Goal: Task Accomplishment & Management: Complete application form

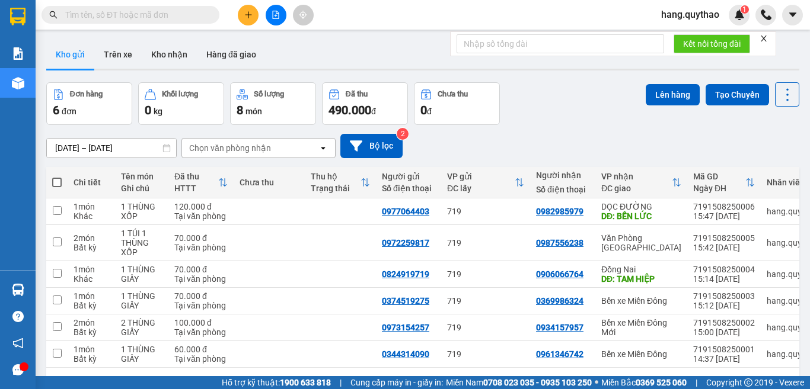
click at [247, 19] on button at bounding box center [248, 15] width 21 height 21
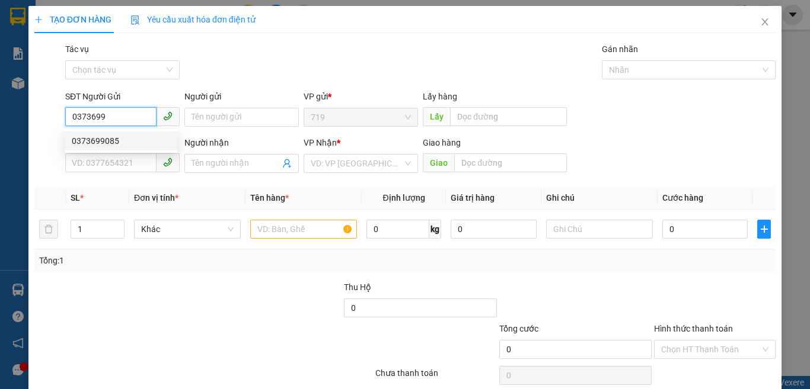
click at [97, 146] on div "0373699085" at bounding box center [121, 141] width 98 height 13
type input "0373699085"
type input "0985476311"
type input "0373699085"
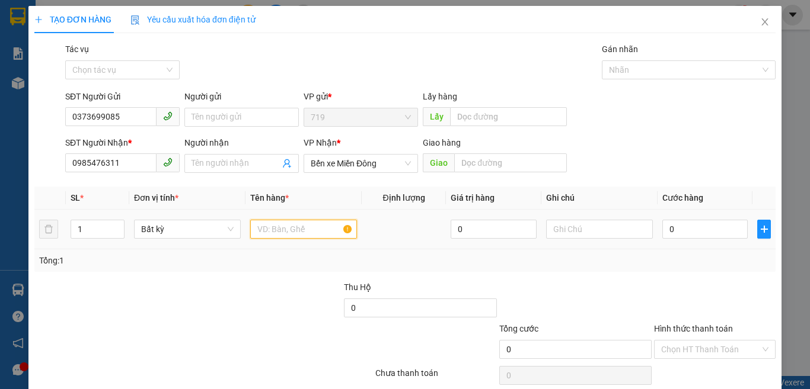
click at [255, 236] on input "text" at bounding box center [303, 229] width 107 height 19
type input "1 THÙNG XỐP"
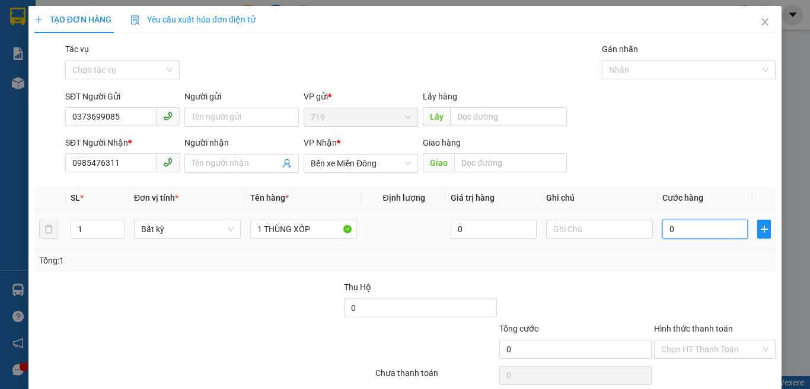
click at [691, 227] on input "0" at bounding box center [704, 229] width 85 height 19
type input "7"
type input "70"
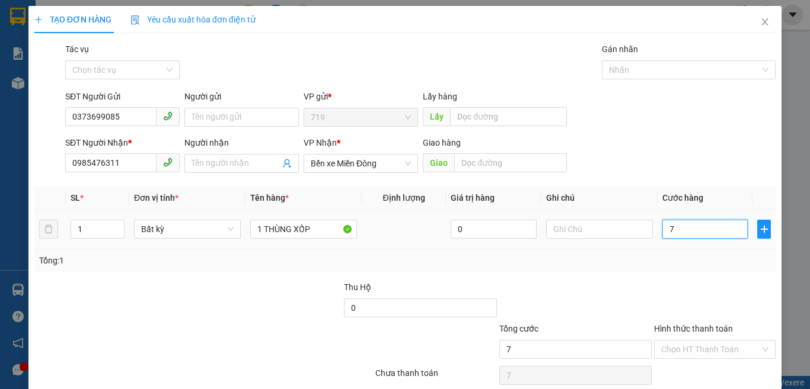
type input "70"
type input "700"
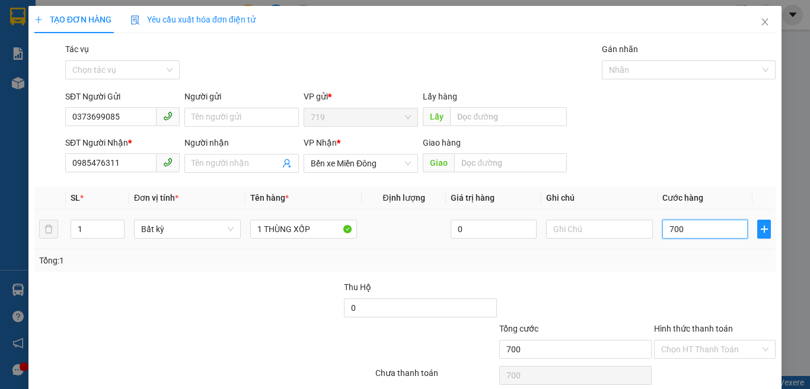
type input "7.000"
type input "70.000"
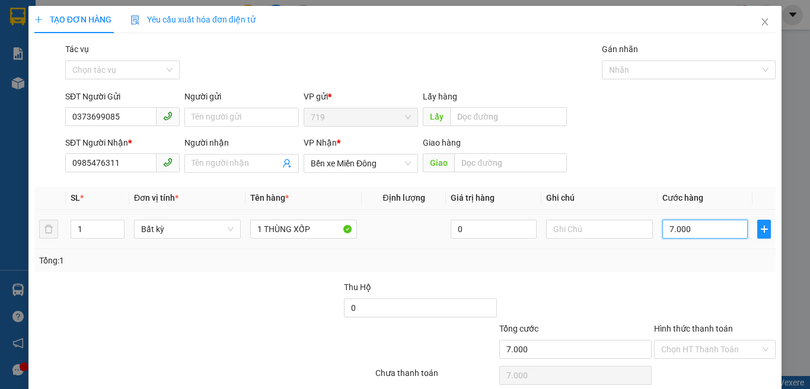
type input "70.000"
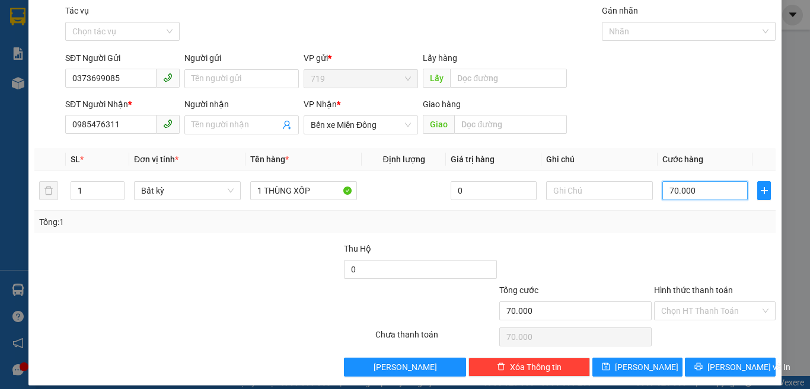
scroll to position [49, 0]
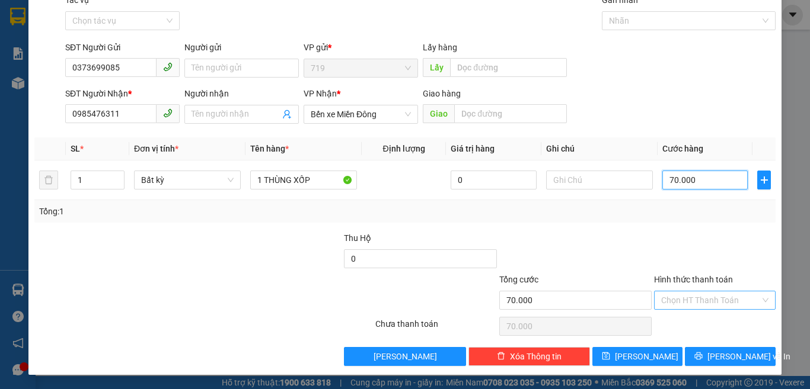
type input "70.000"
click at [675, 296] on input "Hình thức thanh toán" at bounding box center [710, 301] width 99 height 18
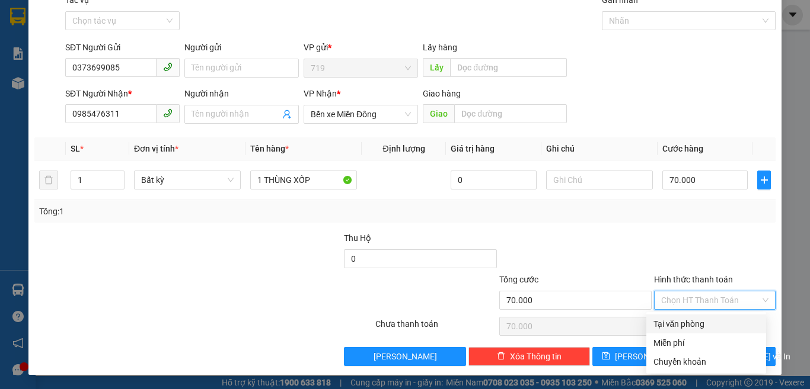
click at [674, 327] on div "Tại văn phòng" at bounding box center [706, 324] width 106 height 13
type input "0"
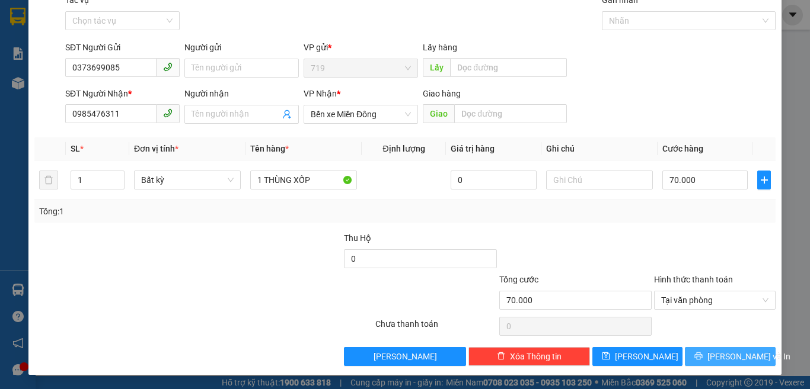
click at [722, 357] on span "[PERSON_NAME] và In" at bounding box center [748, 356] width 83 height 13
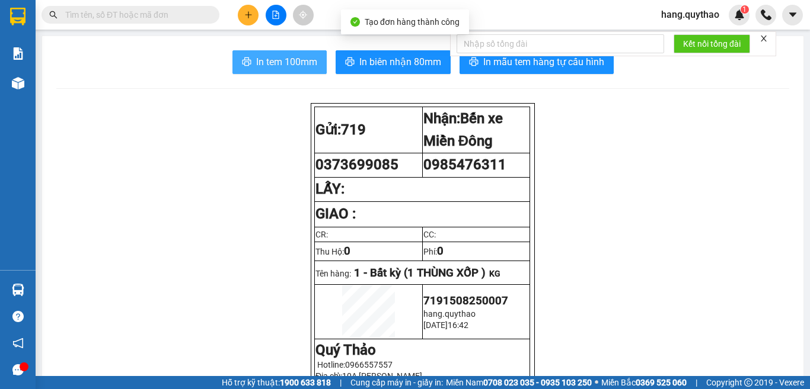
click at [275, 68] on span "In tem 100mm" at bounding box center [286, 62] width 61 height 15
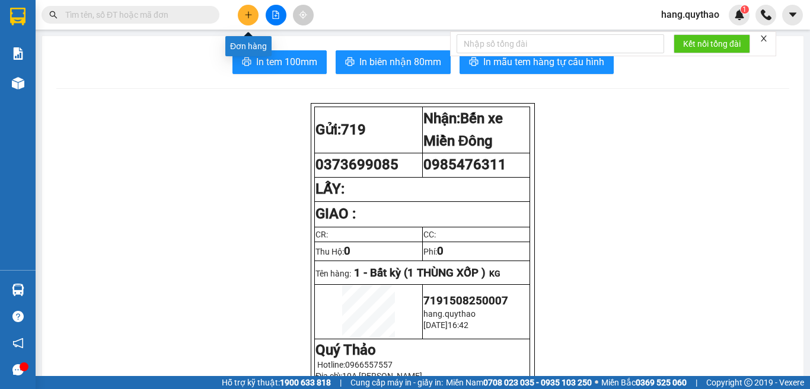
click at [239, 14] on button at bounding box center [248, 15] width 21 height 21
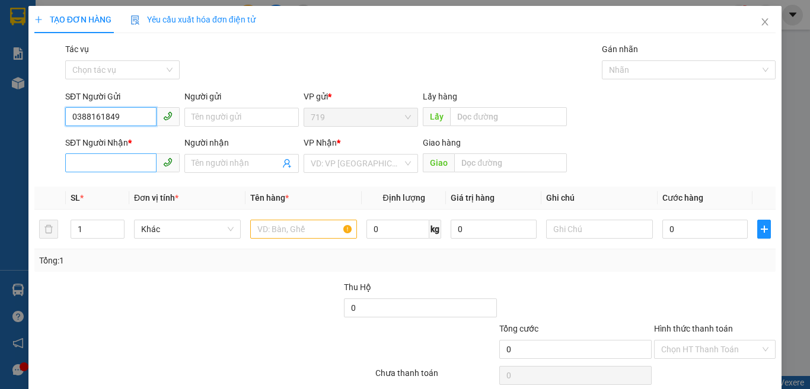
type input "0388161849"
click at [123, 159] on input "SĐT Người Nhận *" at bounding box center [110, 163] width 91 height 19
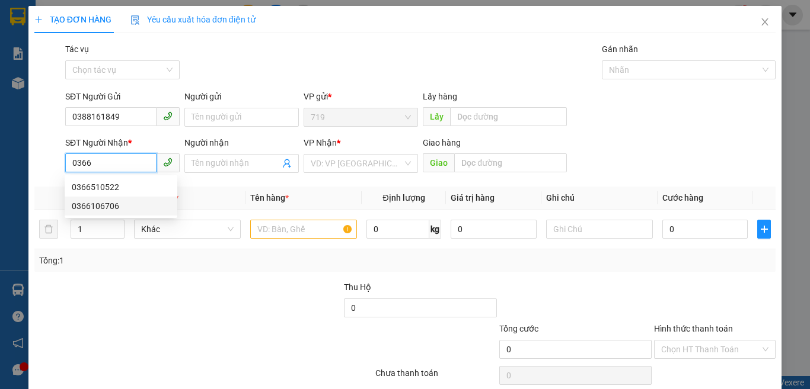
click at [103, 207] on div "0366106706" at bounding box center [121, 206] width 98 height 13
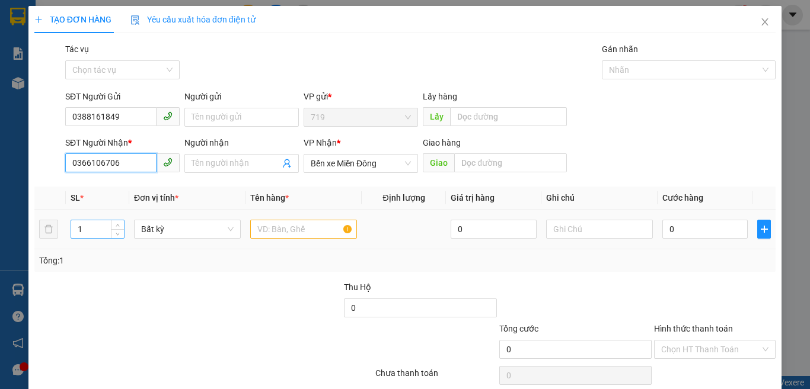
type input "0366106706"
click at [98, 220] on input "1" at bounding box center [97, 229] width 53 height 18
type input "2"
click at [287, 222] on input "text" at bounding box center [303, 229] width 107 height 19
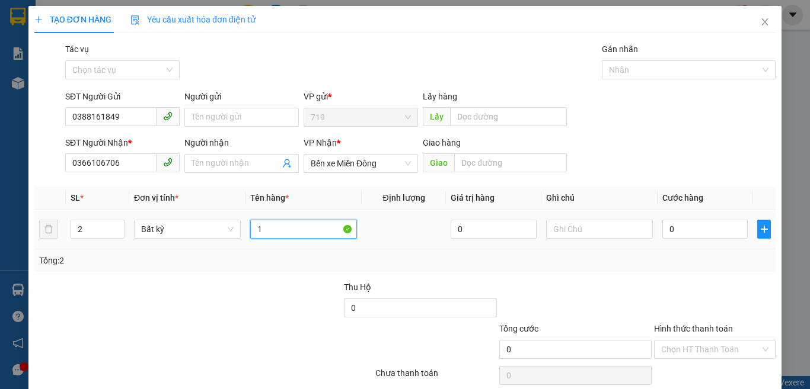
type input "1"
type input "2"
type input "1 THÙNG XỐP 1 BAO"
click at [675, 226] on input "0" at bounding box center [704, 229] width 85 height 19
type input "1"
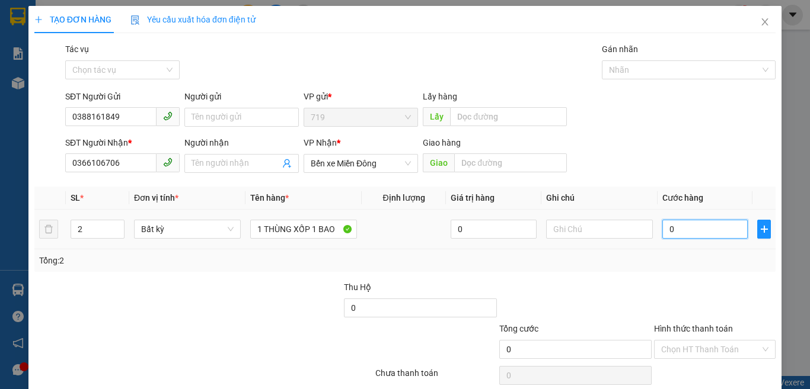
type input "1"
type input "10"
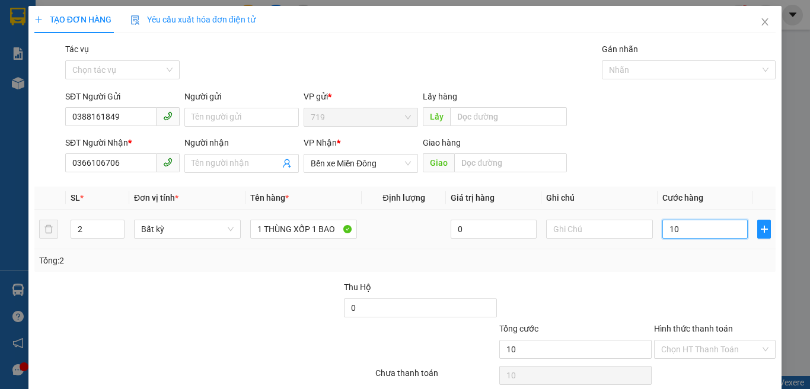
type input "100"
type input "1.000"
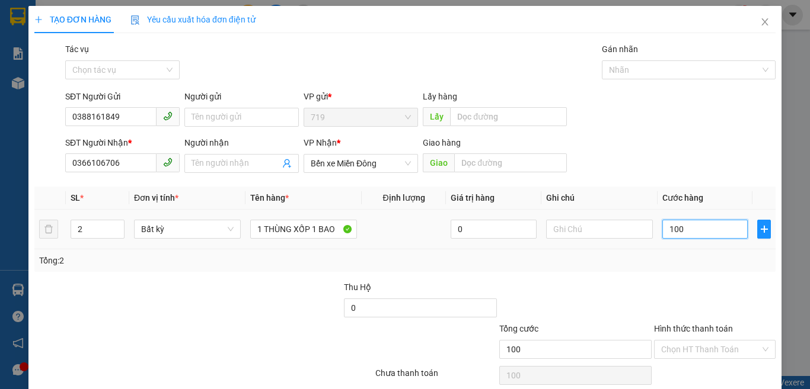
type input "1.000"
type input "10.000"
type input "100.000"
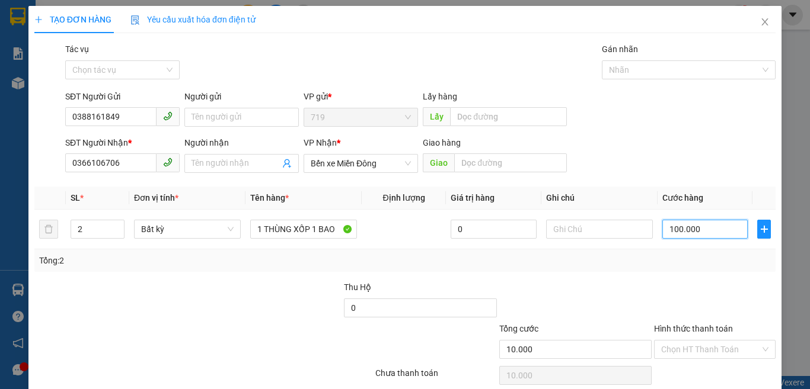
type input "100.000"
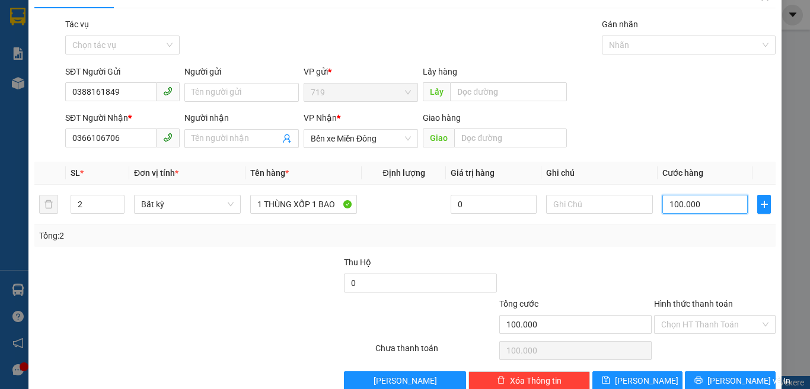
scroll to position [49, 0]
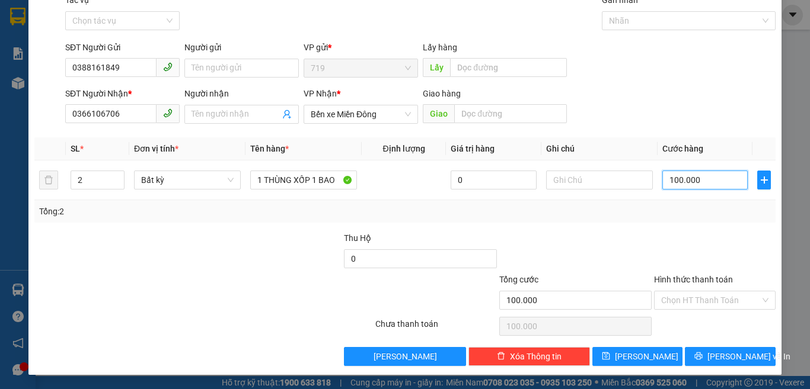
type input "100.000"
click at [696, 290] on div "Hình thức thanh toán" at bounding box center [715, 282] width 122 height 18
click at [688, 299] on input "Hình thức thanh toán" at bounding box center [710, 301] width 99 height 18
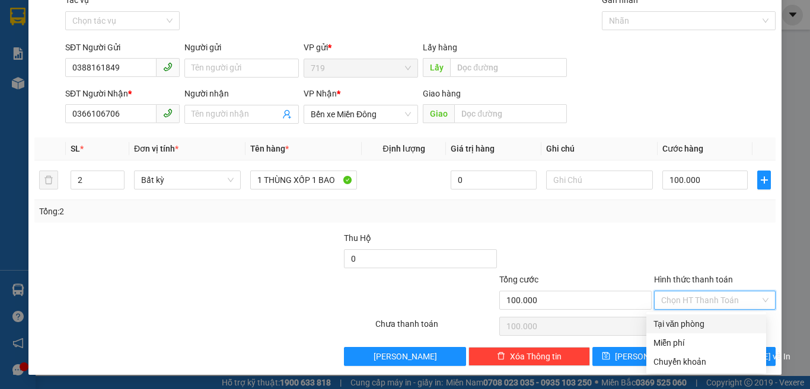
click at [698, 323] on div "Tại văn phòng" at bounding box center [706, 324] width 106 height 13
type input "0"
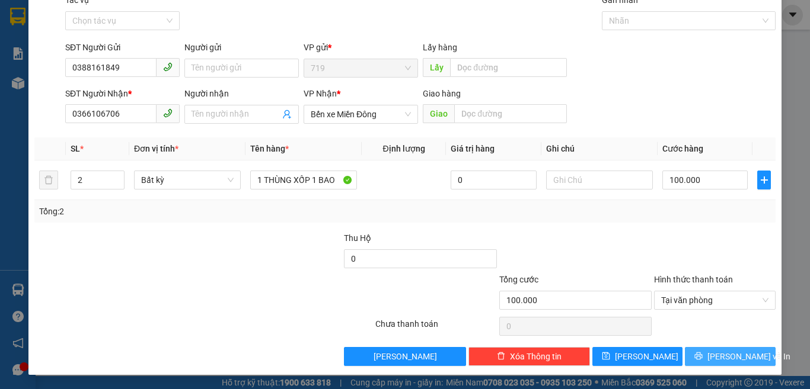
click at [714, 357] on span "[PERSON_NAME] và In" at bounding box center [748, 356] width 83 height 13
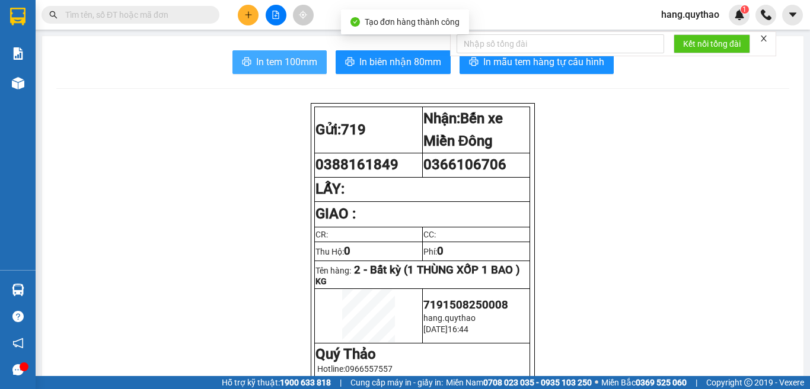
click at [263, 61] on span "In tem 100mm" at bounding box center [286, 62] width 61 height 15
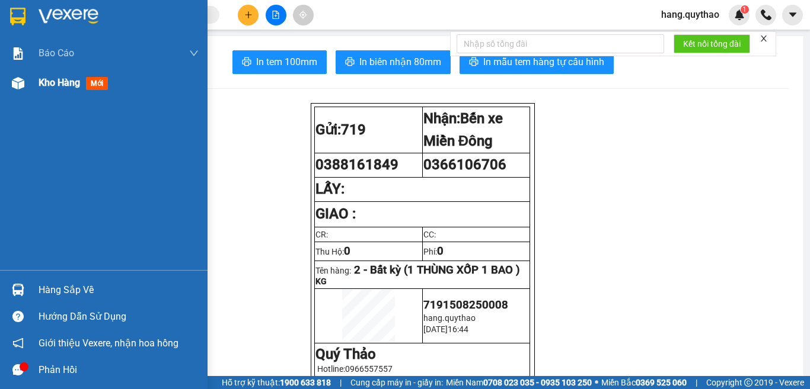
click at [61, 81] on span "Kho hàng" at bounding box center [59, 82] width 41 height 11
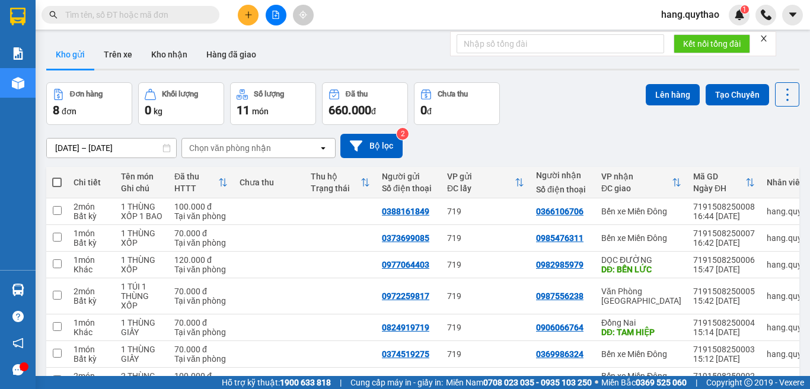
click at [246, 15] on icon "plus" at bounding box center [248, 14] width 7 height 1
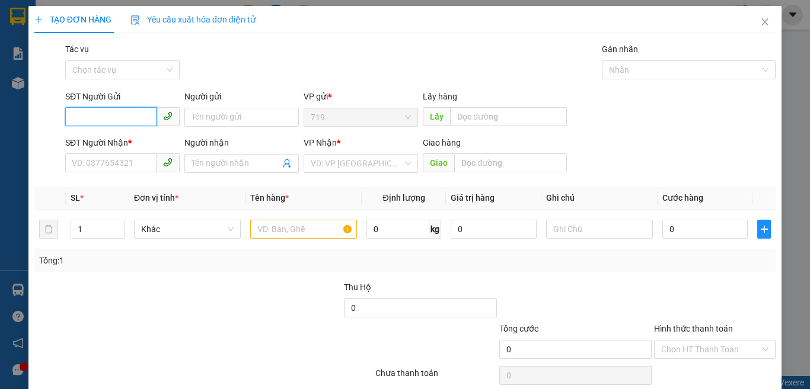
click at [135, 122] on input "SĐT Người Gửi" at bounding box center [110, 116] width 91 height 19
type input "0972777507"
click at [127, 180] on div "Transit Pickup Surcharge Ids Transit Deliver Surcharge Ids Transit Deliver Surc…" at bounding box center [404, 229] width 741 height 373
click at [132, 162] on input "SĐT Người Nhận *" at bounding box center [110, 163] width 91 height 19
type input "0977569396"
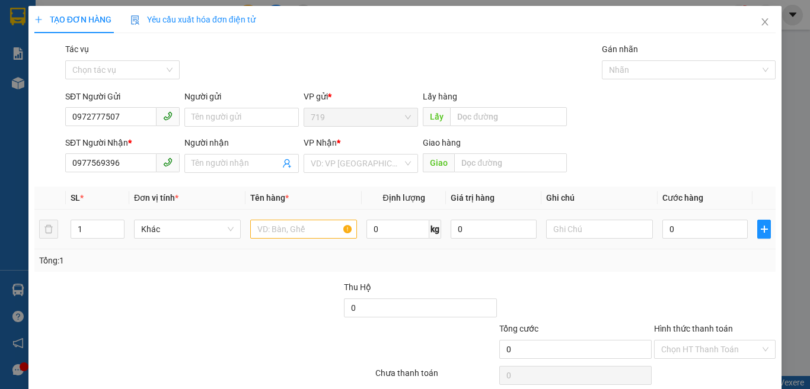
drag, startPoint x: 287, startPoint y: 208, endPoint x: 289, endPoint y: 223, distance: 15.5
click at [286, 209] on th "Tên hàng *" at bounding box center [303, 198] width 116 height 23
click at [290, 225] on input "text" at bounding box center [303, 229] width 107 height 19
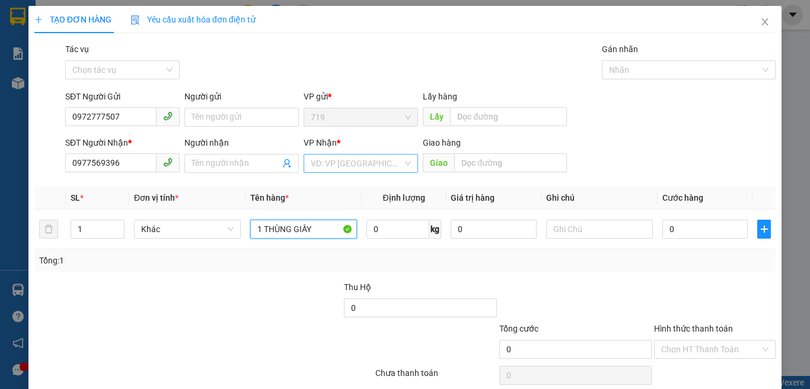
type input "1 THÙNG GIẤY"
click at [331, 167] on input "search" at bounding box center [357, 164] width 92 height 18
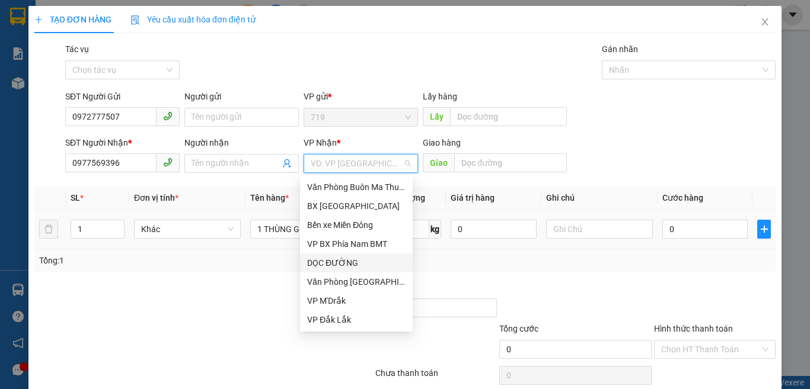
drag, startPoint x: 343, startPoint y: 261, endPoint x: 417, endPoint y: 213, distance: 87.5
click at [347, 260] on div "DỌC ĐƯỜNG" at bounding box center [356, 263] width 98 height 13
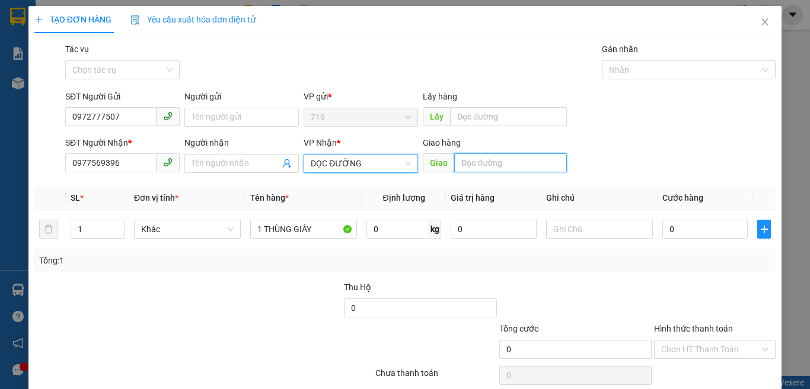
click at [485, 166] on input "text" at bounding box center [510, 163] width 113 height 19
type input "M"
type input "PHÚ PHONG"
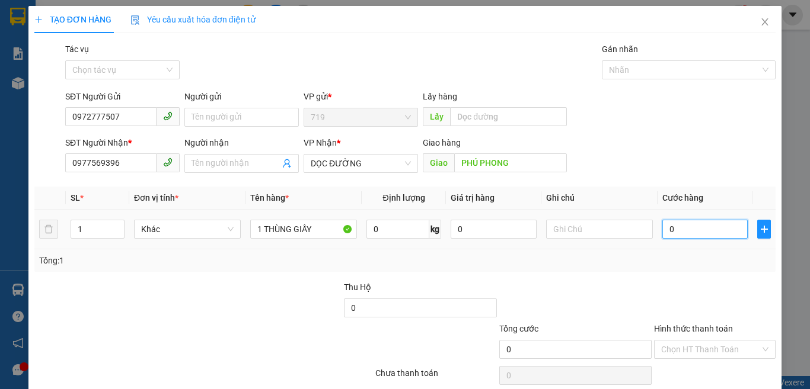
click at [673, 236] on input "0" at bounding box center [704, 229] width 85 height 19
type input "6"
type input "60"
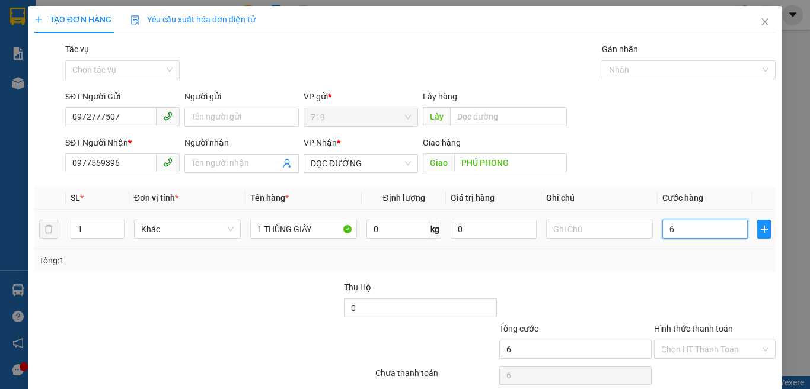
type input "60"
type input "600"
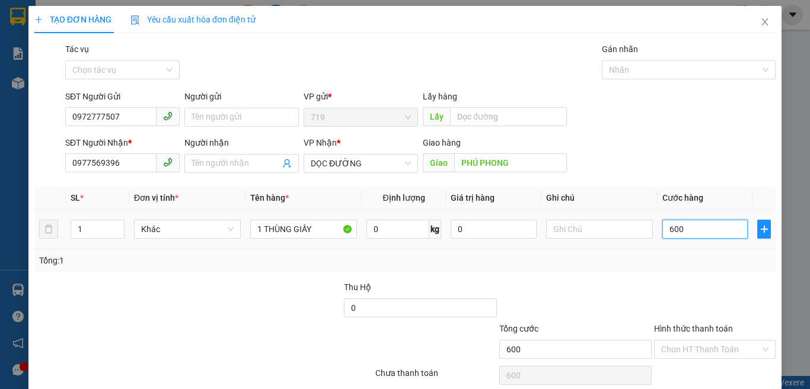
type input "6.000"
type input "60.000"
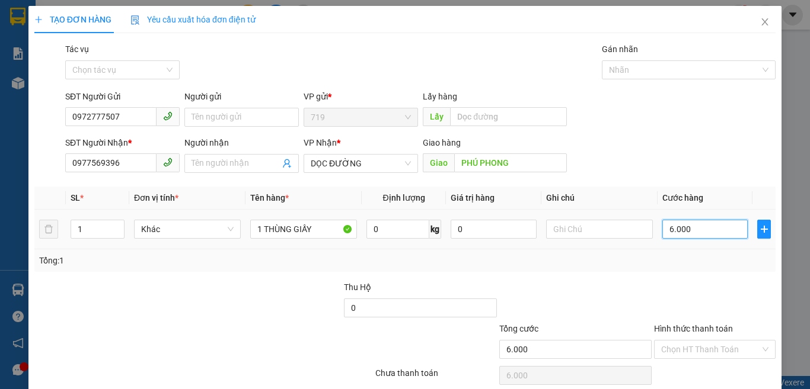
type input "60.000"
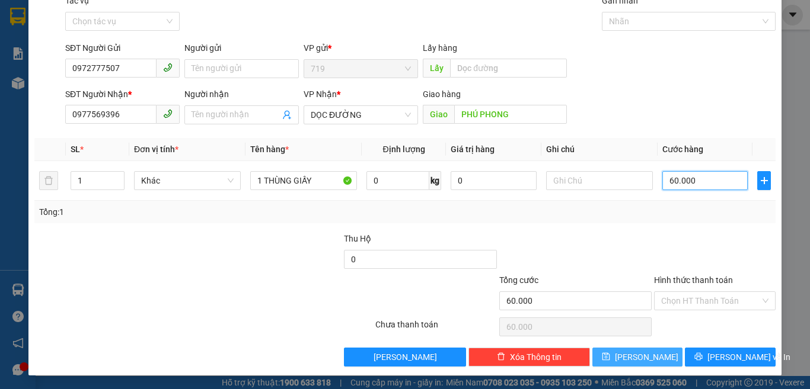
scroll to position [49, 0]
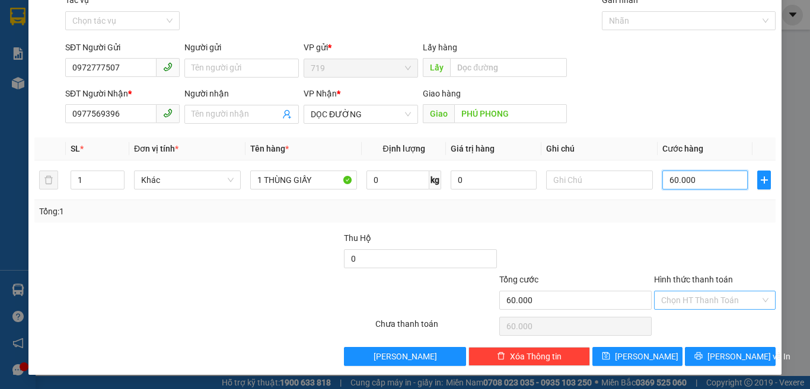
type input "60.000"
click at [686, 302] on input "Hình thức thanh toán" at bounding box center [710, 301] width 99 height 18
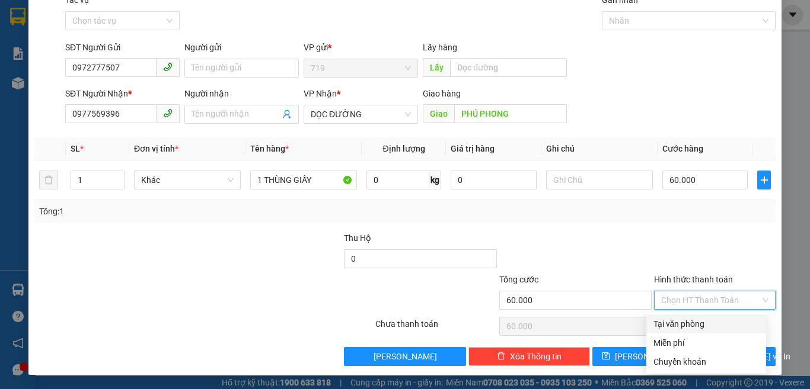
click at [696, 324] on div "Tại văn phòng" at bounding box center [706, 324] width 106 height 13
type input "0"
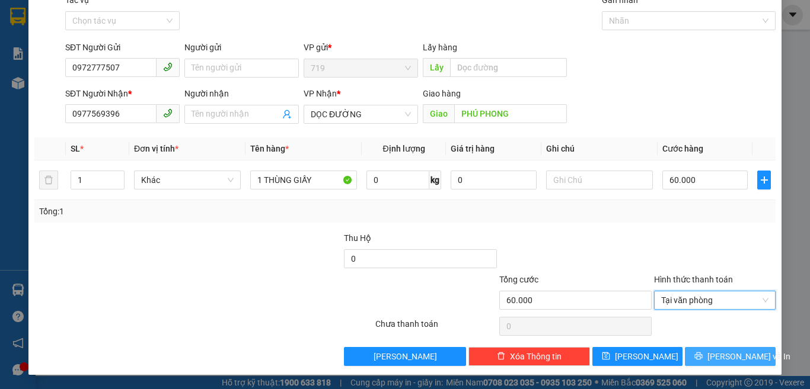
click at [718, 350] on span "[PERSON_NAME] và In" at bounding box center [748, 356] width 83 height 13
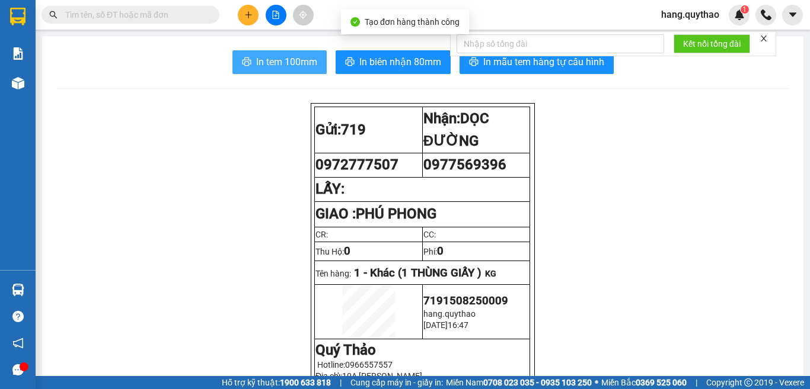
click at [283, 62] on span "In tem 100mm" at bounding box center [286, 62] width 61 height 15
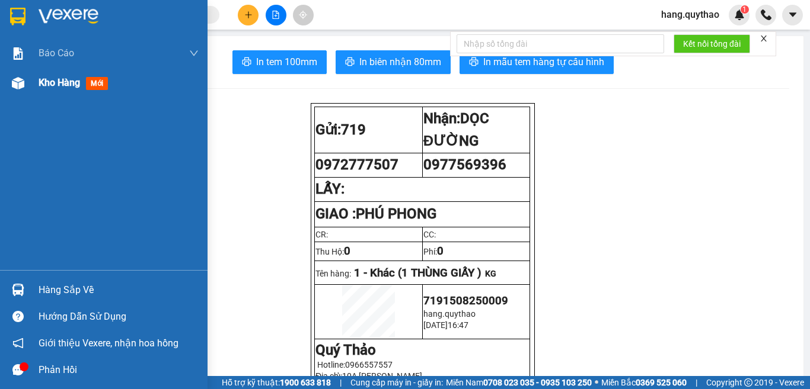
drag, startPoint x: 9, startPoint y: 79, endPoint x: 43, endPoint y: 84, distance: 34.7
click at [8, 79] on div at bounding box center [18, 83] width 21 height 21
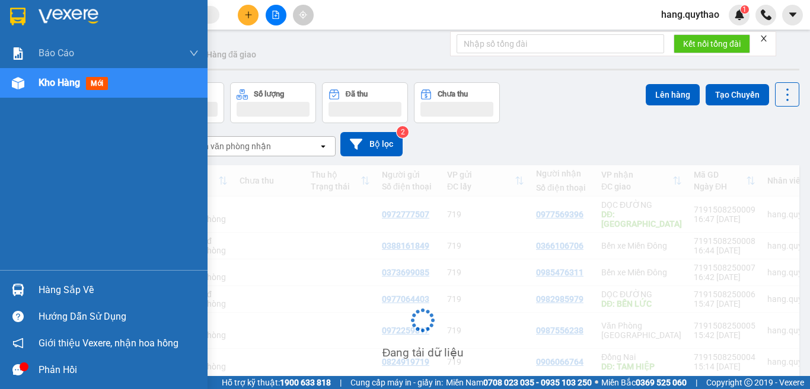
click at [51, 84] on span "Kho hàng" at bounding box center [59, 82] width 41 height 11
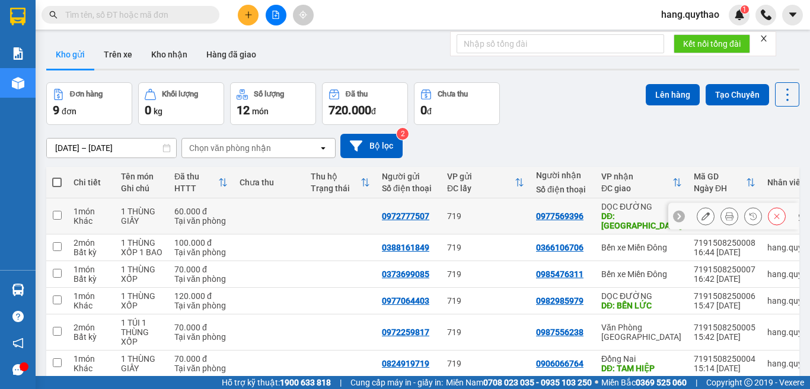
click at [701, 212] on icon at bounding box center [705, 216] width 8 height 8
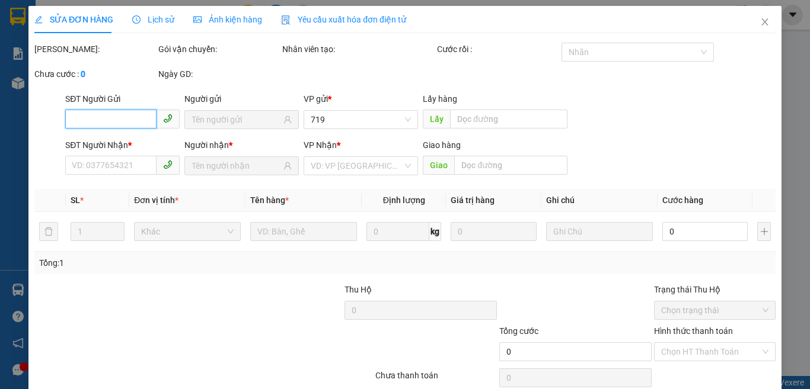
type input "0972777507"
type input "0977569396"
type input "PHÚ PHONG"
type input "60.000"
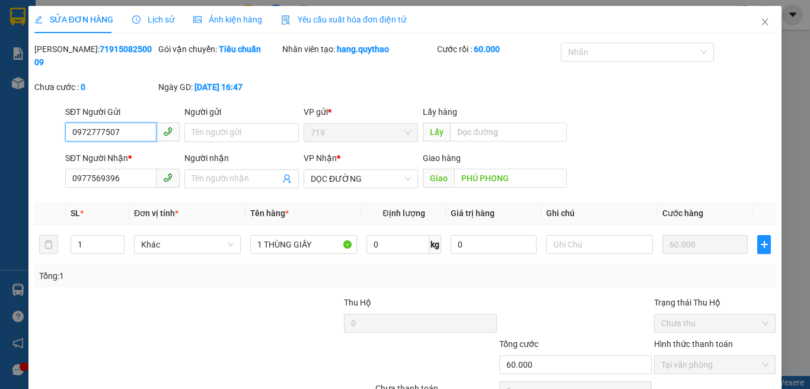
click at [101, 123] on input "0972777507" at bounding box center [110, 132] width 91 height 19
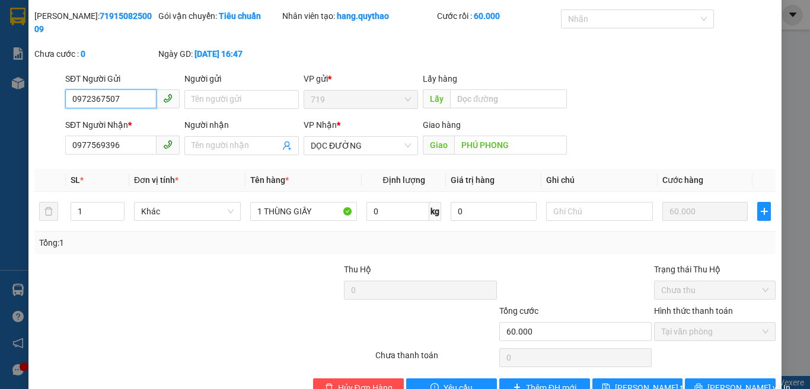
scroll to position [52, 0]
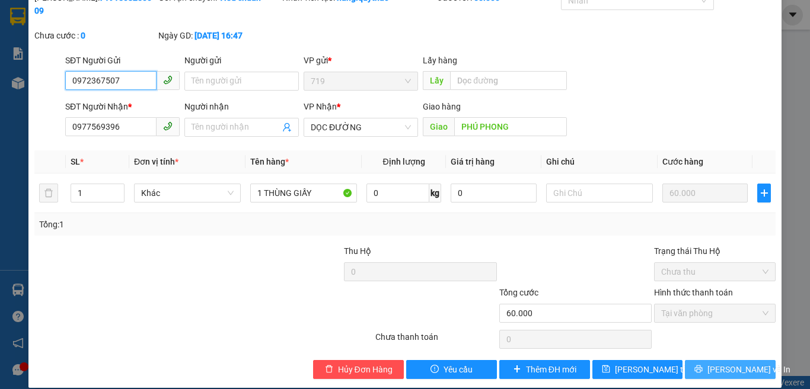
type input "0972367507"
click at [727, 363] on span "[PERSON_NAME] và In" at bounding box center [748, 369] width 83 height 13
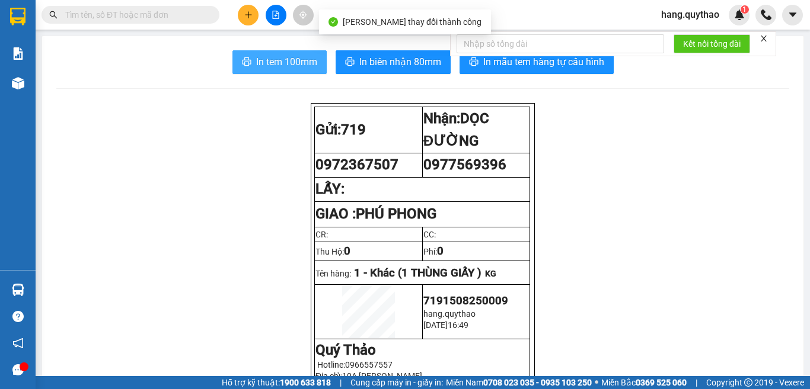
click at [290, 58] on span "In tem 100mm" at bounding box center [286, 62] width 61 height 15
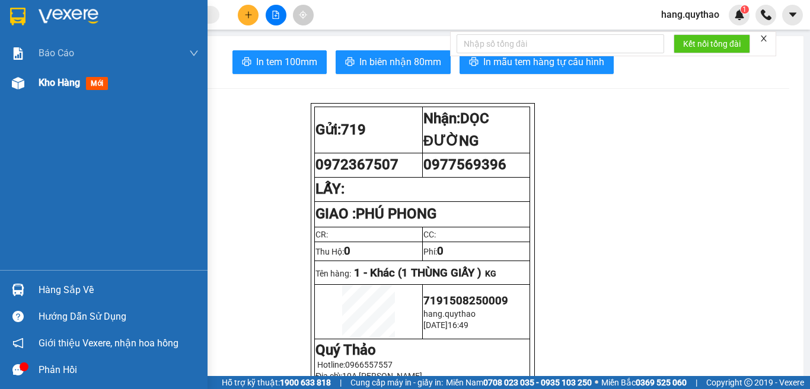
click at [57, 81] on span "Kho hàng" at bounding box center [59, 82] width 41 height 11
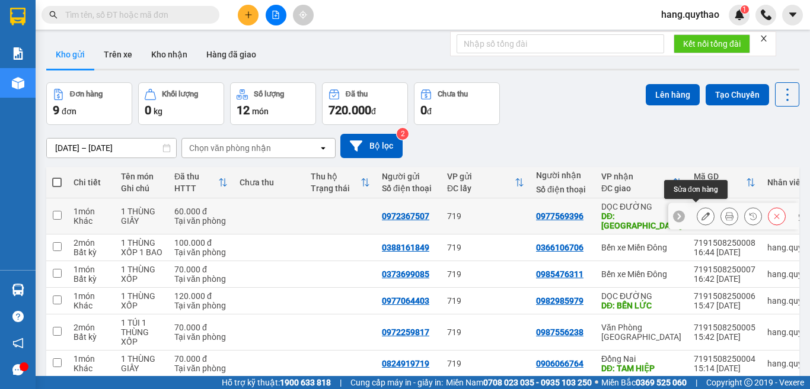
click at [701, 215] on icon at bounding box center [705, 216] width 8 height 8
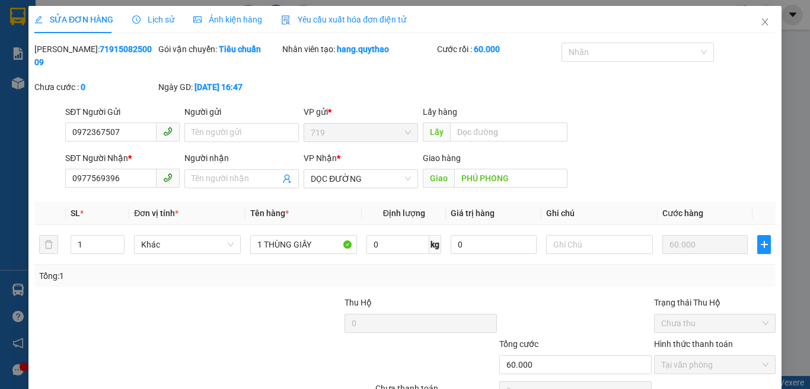
type input "0972367507"
type input "0977569396"
type input "PHÚ PHONG"
type input "60.000"
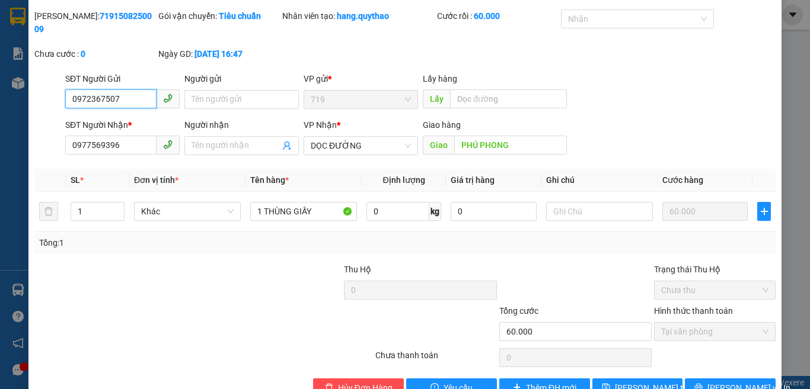
scroll to position [52, 0]
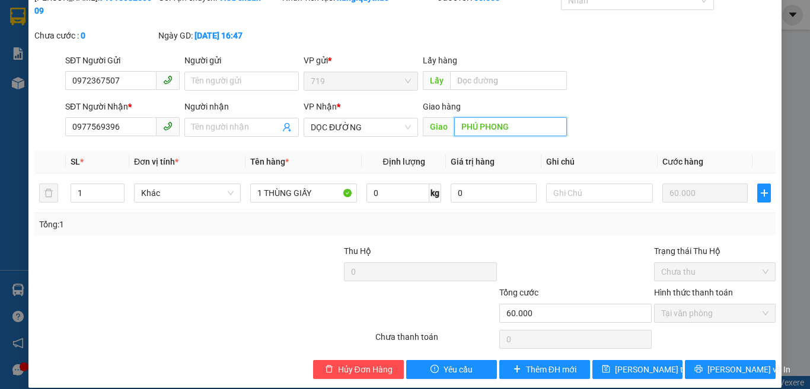
click at [454, 117] on input "PHÚ PHONG" at bounding box center [510, 126] width 113 height 19
type input "[GEOGRAPHIC_DATA]"
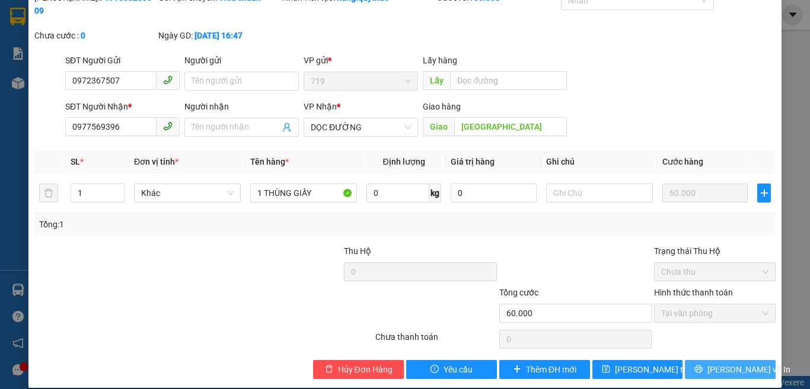
click at [698, 365] on span "printer" at bounding box center [698, 369] width 8 height 9
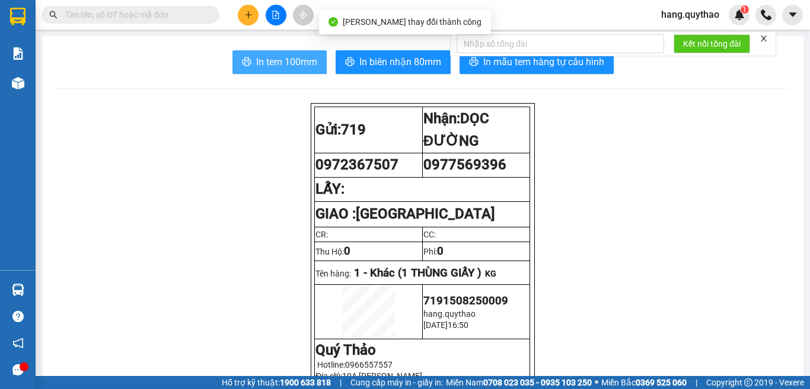
drag, startPoint x: 270, startPoint y: 56, endPoint x: 285, endPoint y: 62, distance: 15.4
click at [274, 57] on span "In tem 100mm" at bounding box center [286, 62] width 61 height 15
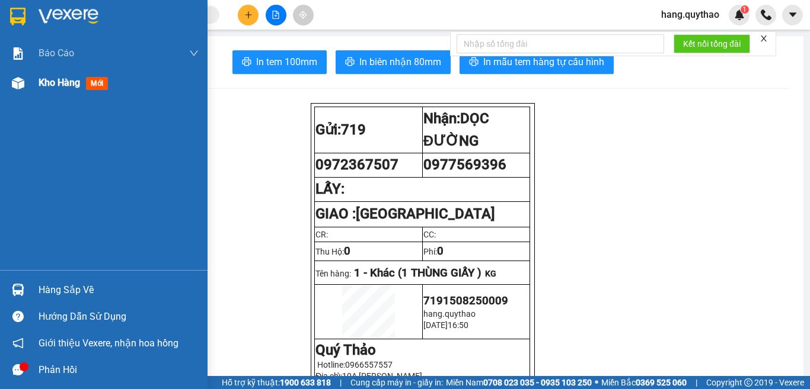
click at [73, 85] on span "Kho hàng" at bounding box center [59, 82] width 41 height 11
